Goal: Task Accomplishment & Management: Understand process/instructions

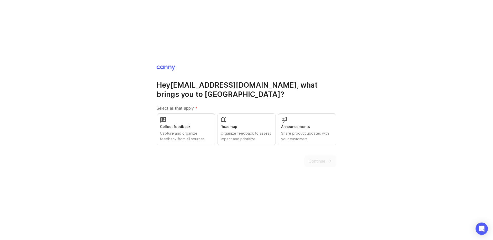
click at [292, 129] on div "Announcements" at bounding box center [307, 127] width 52 height 6
click at [316, 161] on span "Continue" at bounding box center [316, 161] width 17 height 6
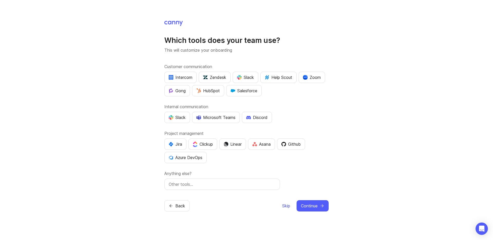
click at [284, 203] on span "Skip" at bounding box center [286, 205] width 8 height 6
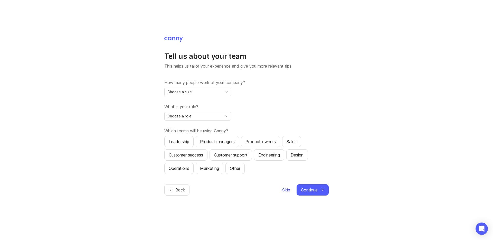
click at [287, 193] on button "Skip" at bounding box center [286, 189] width 8 height 11
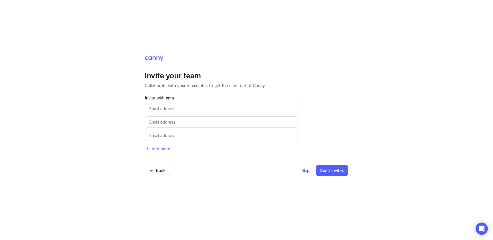
click at [305, 170] on span "Skip" at bounding box center [305, 170] width 8 height 6
click at [299, 171] on div "Back Skip Send Invites" at bounding box center [246, 169] width 203 height 11
click at [302, 170] on span "Skip" at bounding box center [305, 170] width 8 height 6
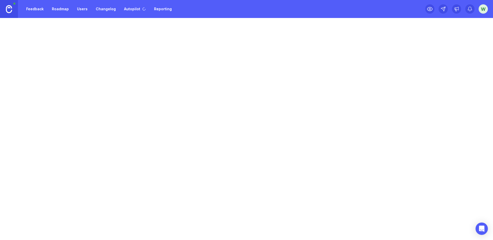
click at [302, 170] on div "Feedback Roadmap Users Changelog Autopilot Reporting w" at bounding box center [246, 120] width 493 height 240
